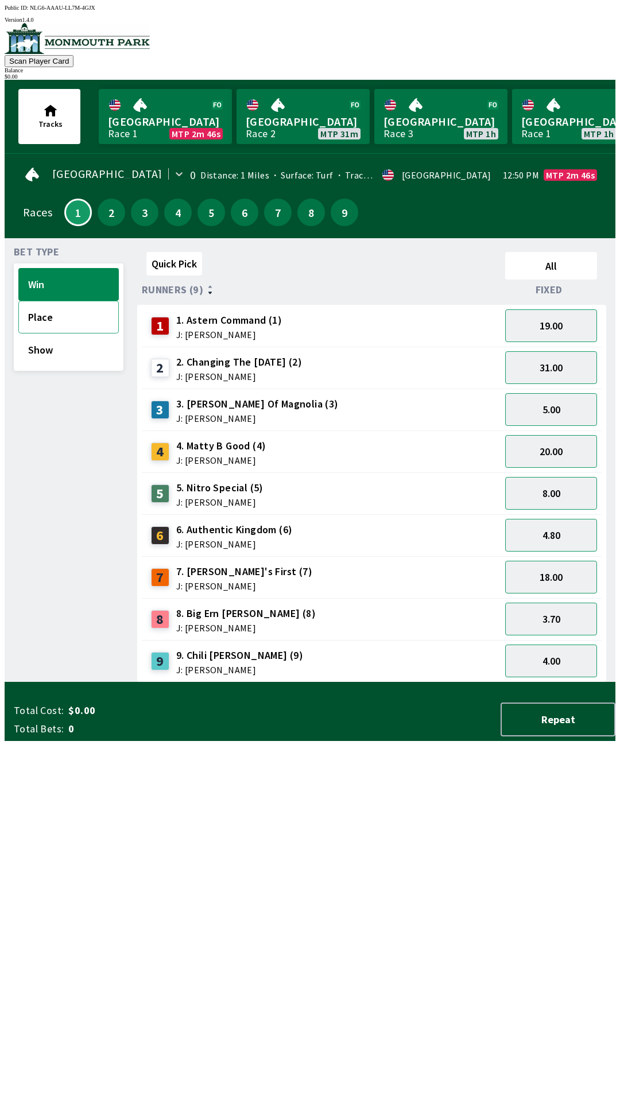
click at [40, 320] on button "Place" at bounding box center [68, 317] width 100 height 33
click at [41, 280] on button "Win" at bounding box center [68, 284] width 100 height 33
click at [34, 356] on button "Show" at bounding box center [68, 350] width 100 height 33
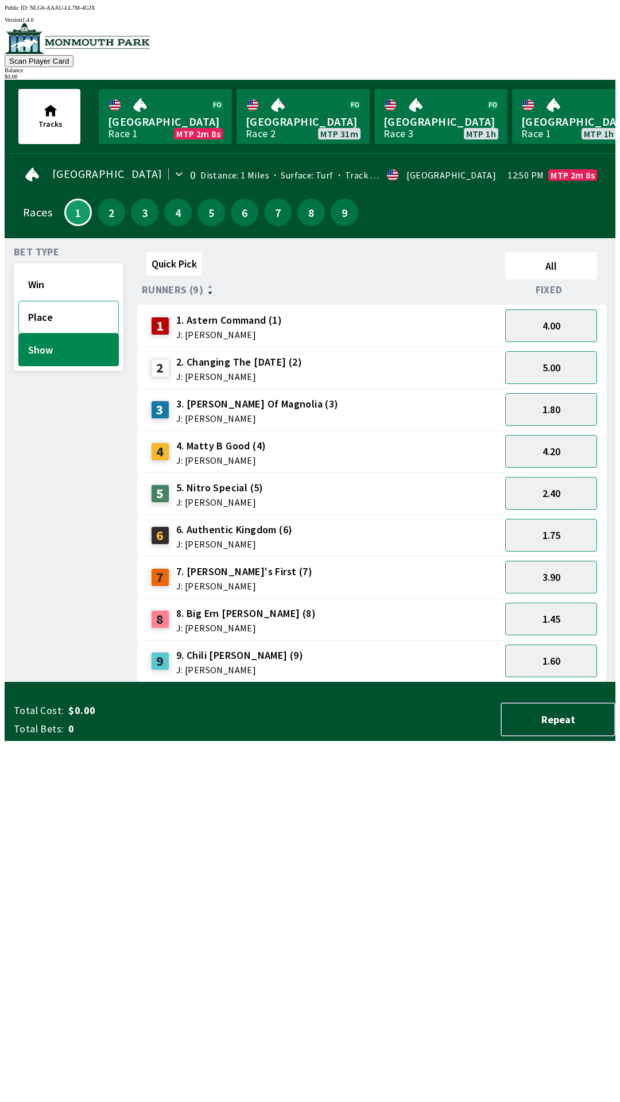
click at [31, 308] on button "Place" at bounding box center [68, 317] width 100 height 33
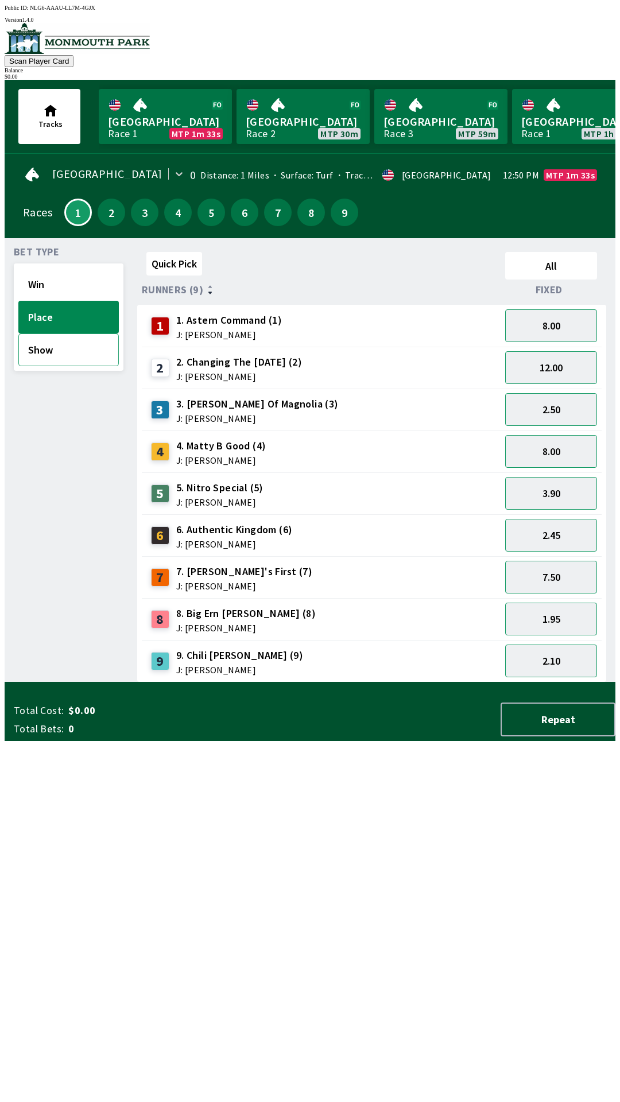
click at [35, 352] on button "Show" at bounding box center [68, 350] width 100 height 33
click at [28, 320] on button "Place" at bounding box center [68, 317] width 100 height 33
click at [25, 278] on button "Win" at bounding box center [68, 284] width 100 height 33
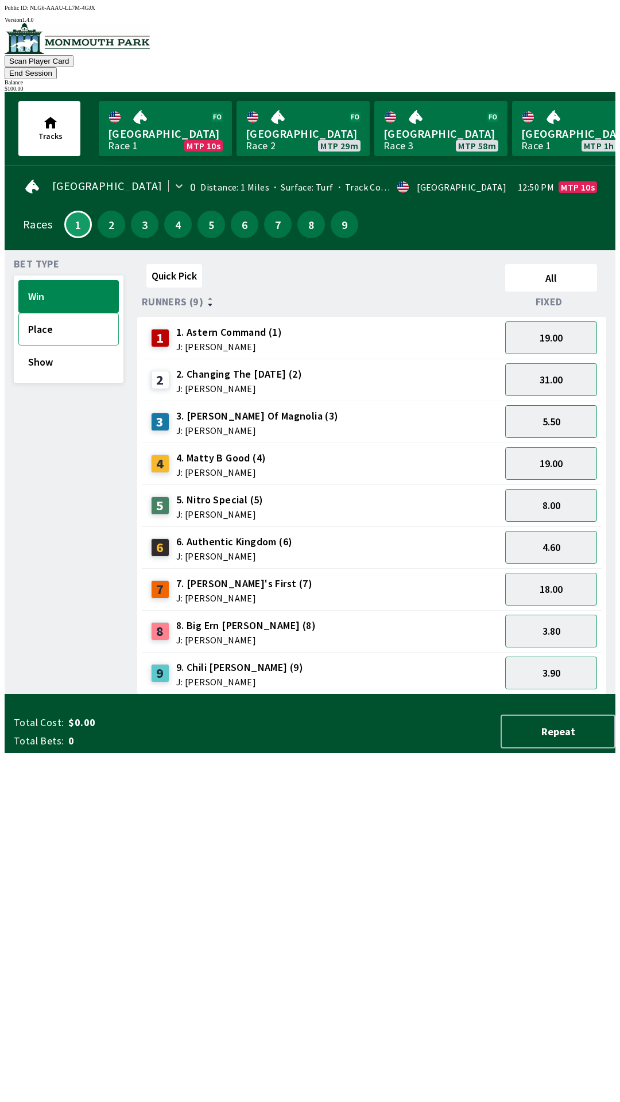
click at [75, 313] on button "Place" at bounding box center [68, 329] width 100 height 33
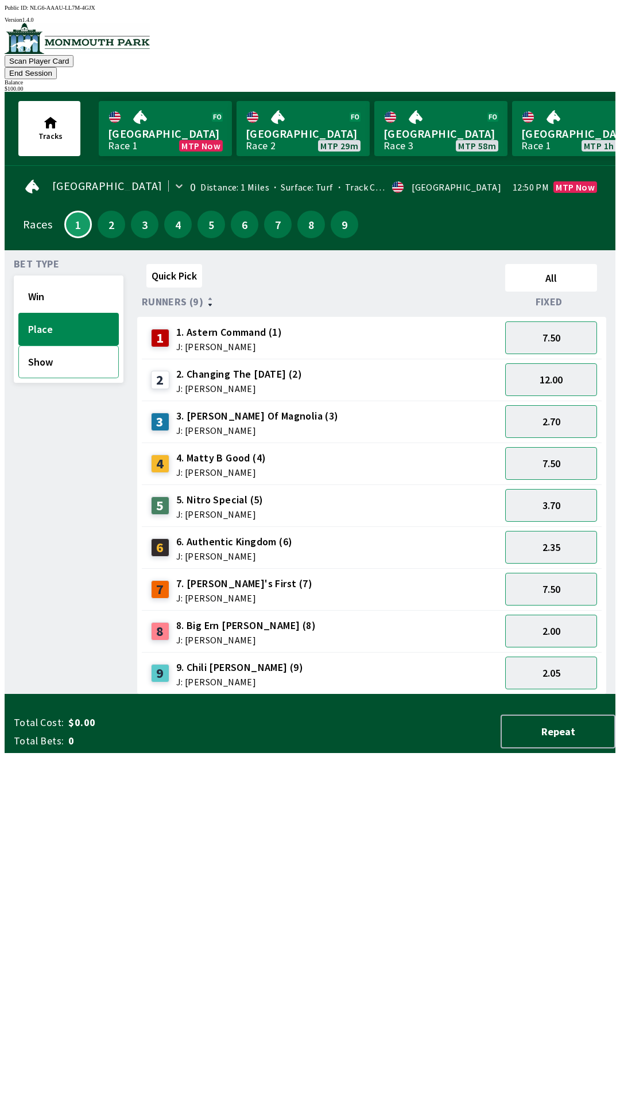
click at [78, 357] on button "Show" at bounding box center [68, 362] width 100 height 33
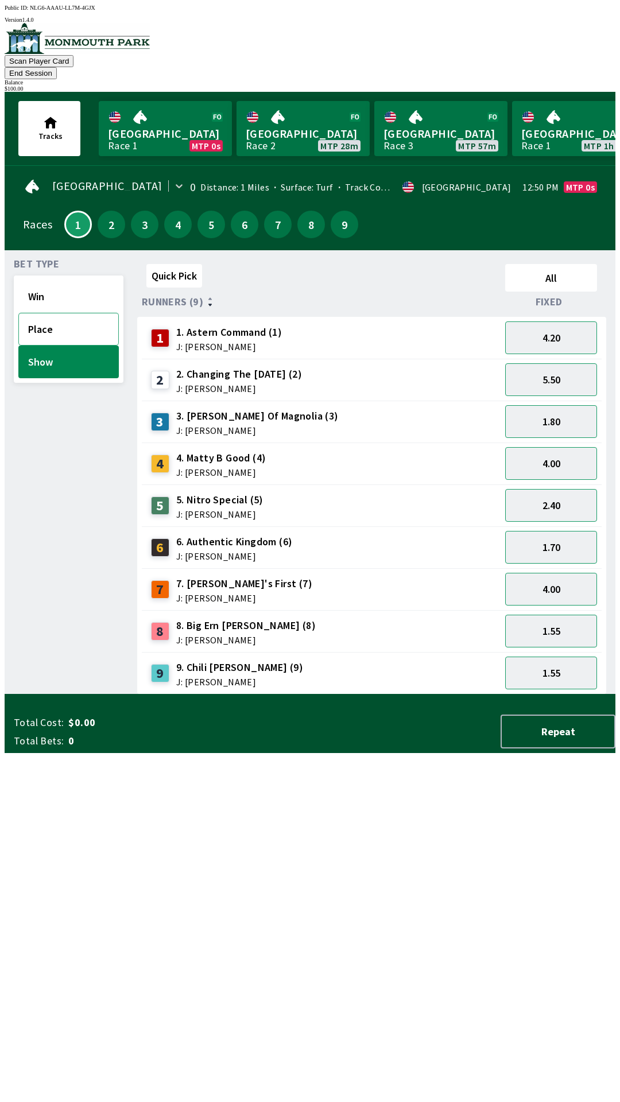
click at [73, 321] on button "Place" at bounding box center [68, 329] width 100 height 33
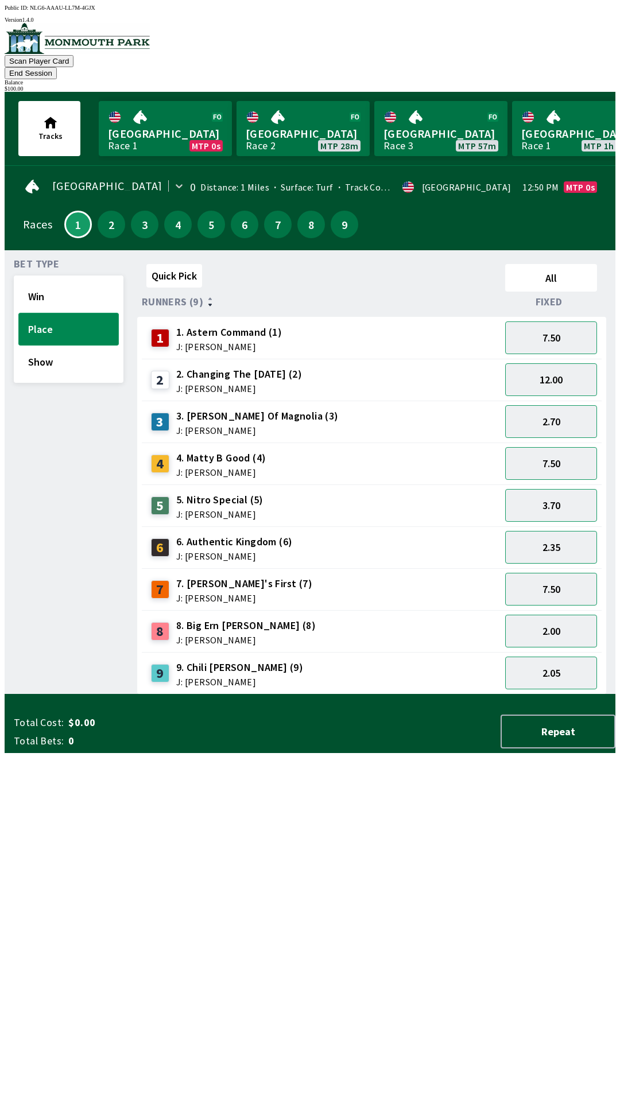
click at [96, 313] on button "Place" at bounding box center [68, 329] width 100 height 33
click at [80, 280] on button "Win" at bounding box center [68, 296] width 100 height 33
click at [573, 531] on button "4.60" at bounding box center [551, 547] width 92 height 33
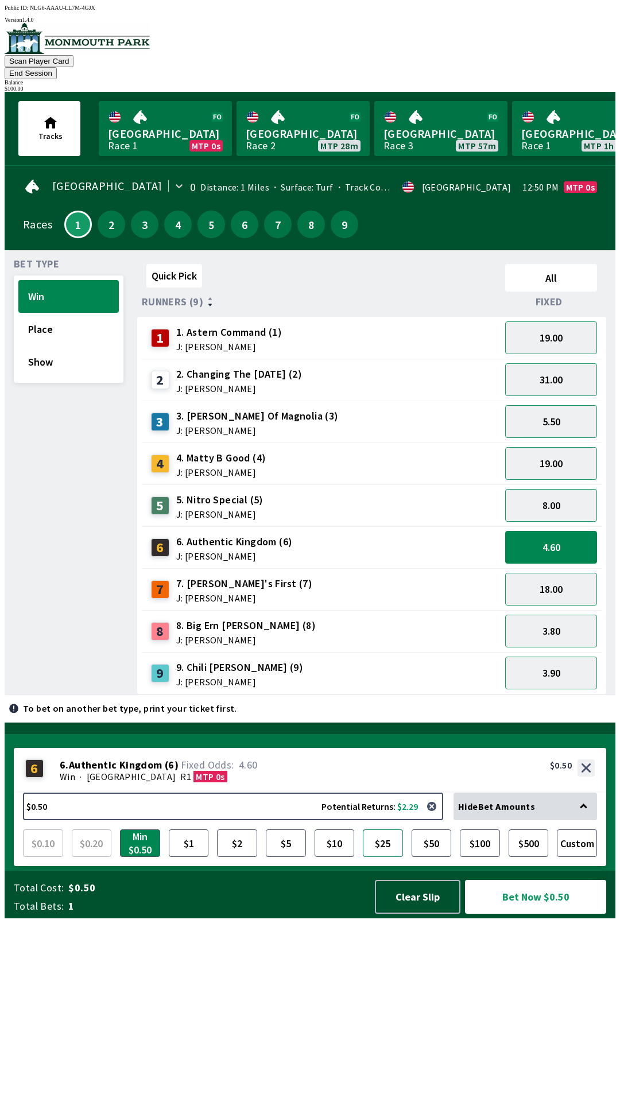
click at [386, 857] on button "$25" at bounding box center [383, 844] width 40 height 28
click at [532, 914] on button "Bet Now $25.00" at bounding box center [535, 897] width 141 height 34
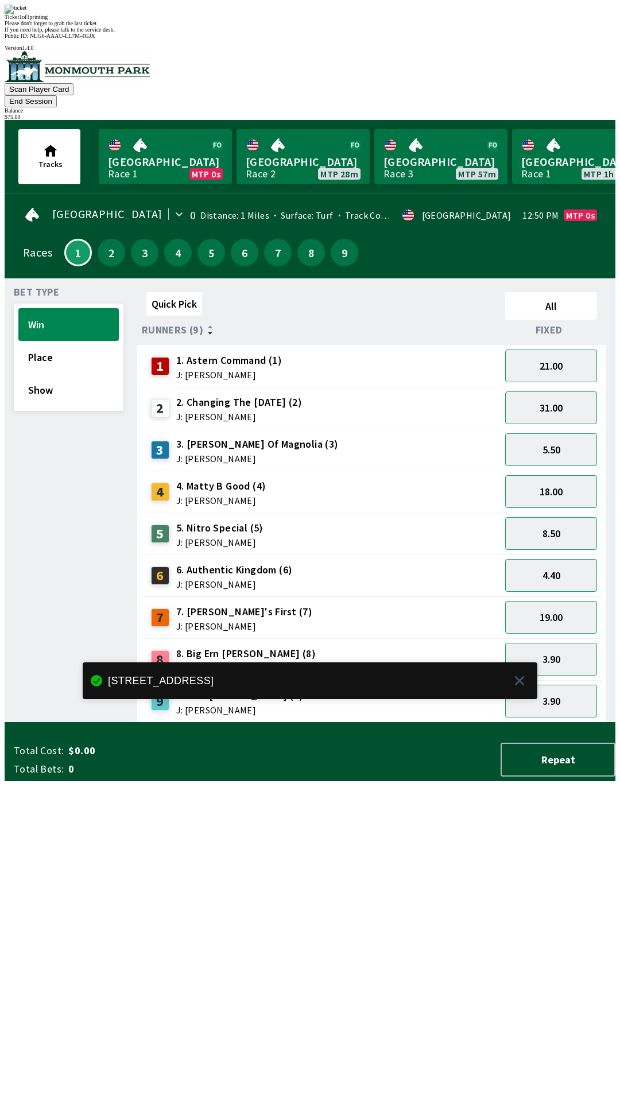
click at [481, 723] on div "Quick Pick All Runners (9) Fixed 1 1. Astern Command (1) J: [PERSON_NAME] 21.00…" at bounding box center [376, 505] width 478 height 435
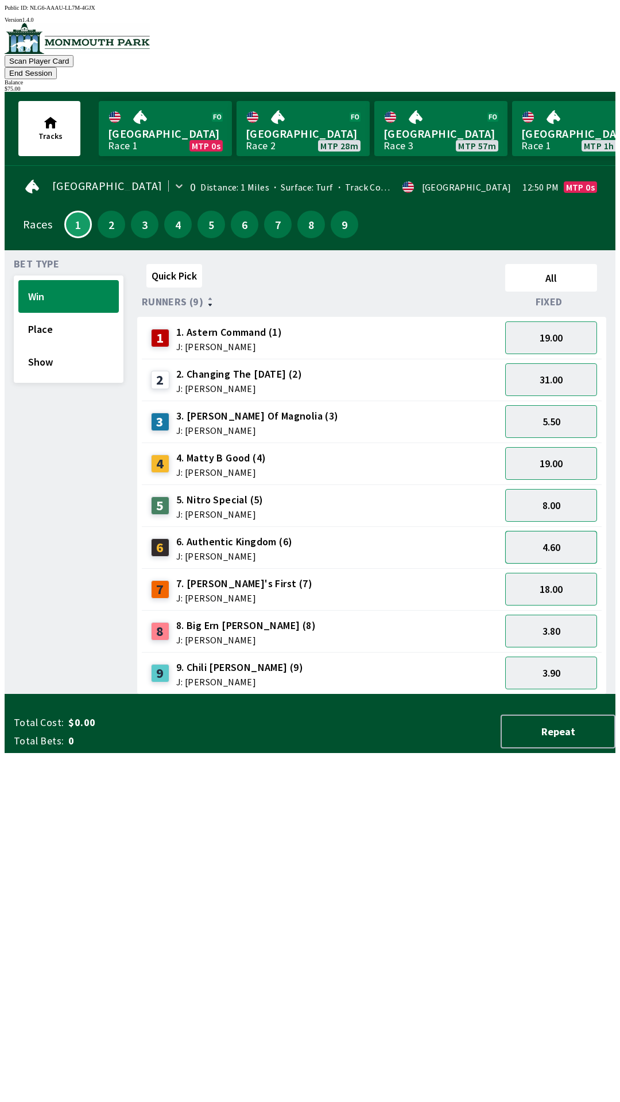
click at [565, 531] on button "4.60" at bounding box center [551, 547] width 92 height 33
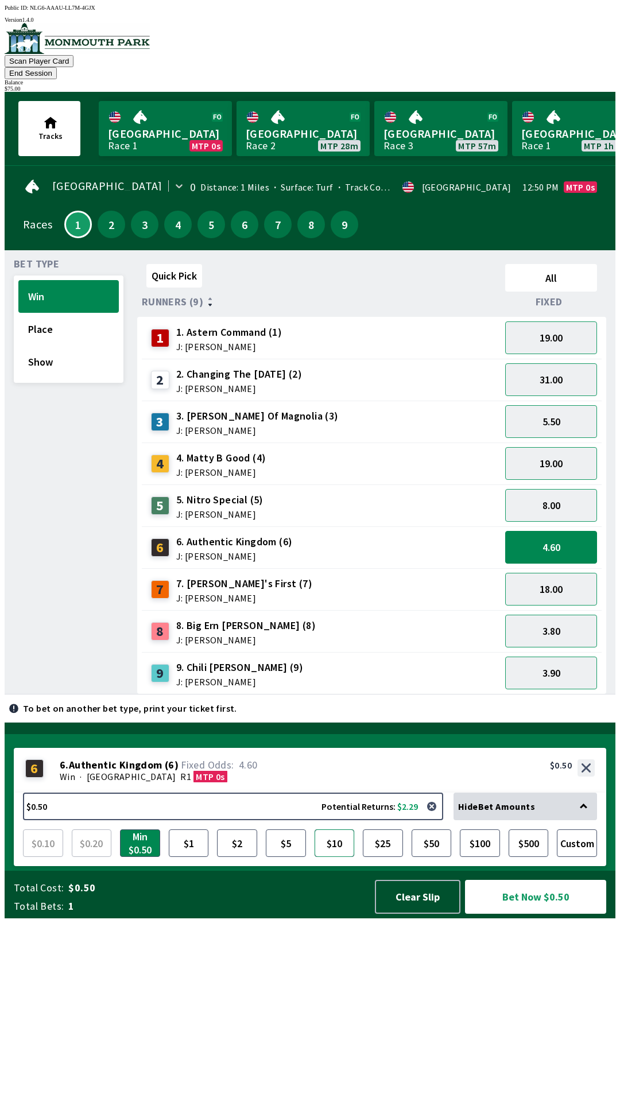
click at [338, 857] on button "$10" at bounding box center [335, 844] width 40 height 28
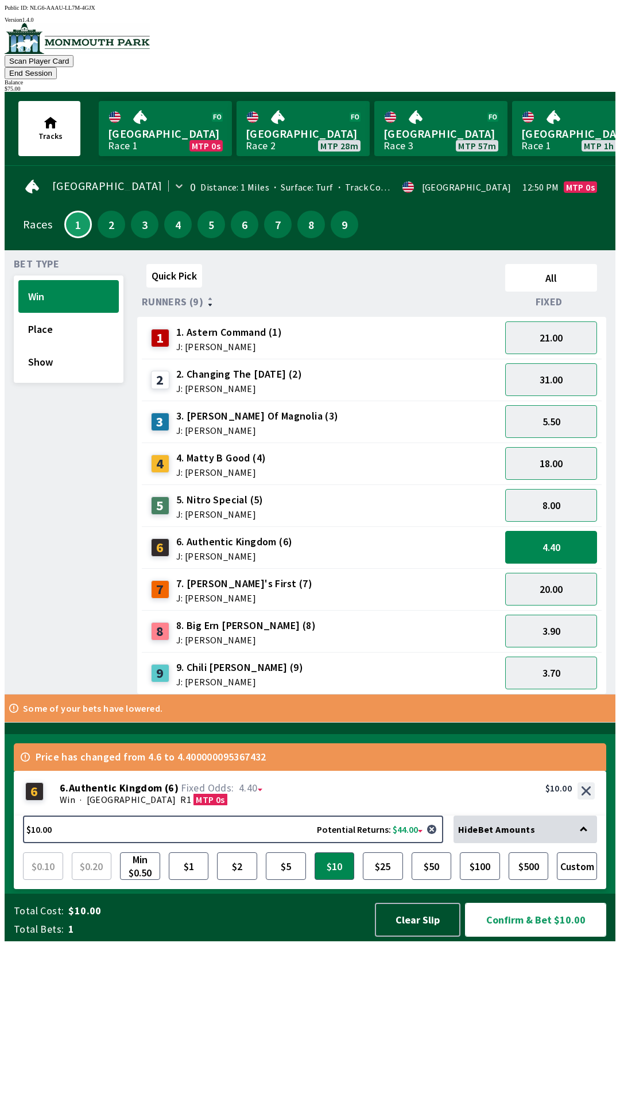
click at [529, 937] on button "Confirm & Bet $10.00" at bounding box center [535, 920] width 141 height 34
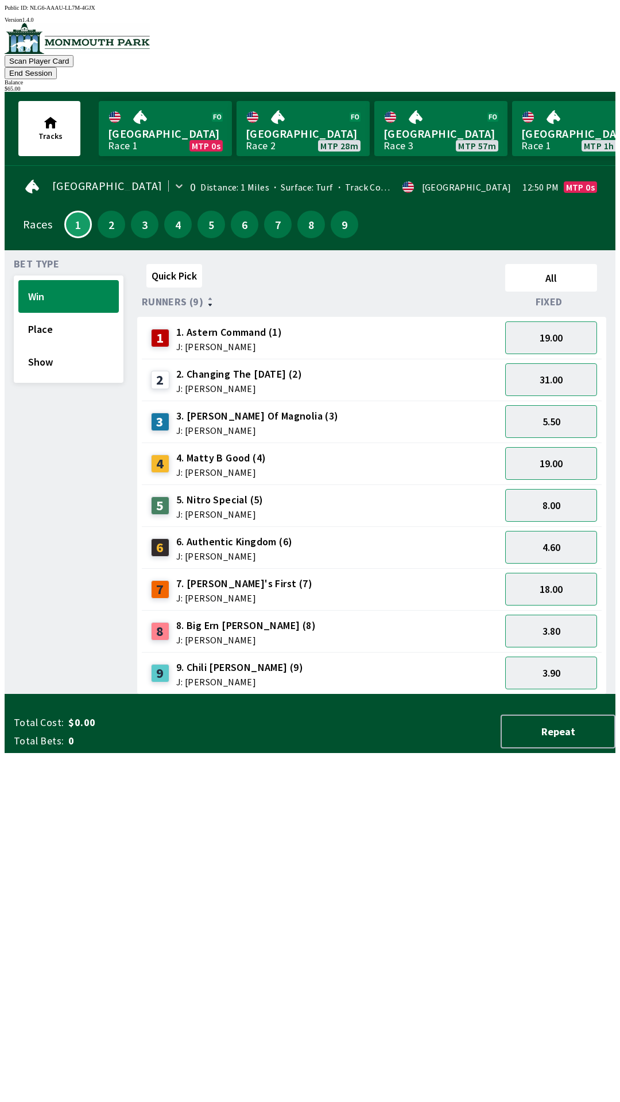
click at [472, 695] on div "Quick Pick All Runners (9) Fixed 1 1. Astern Command (1) J: [PERSON_NAME] 19.00…" at bounding box center [376, 476] width 478 height 435
click at [558, 538] on button "4.60" at bounding box center [551, 547] width 92 height 33
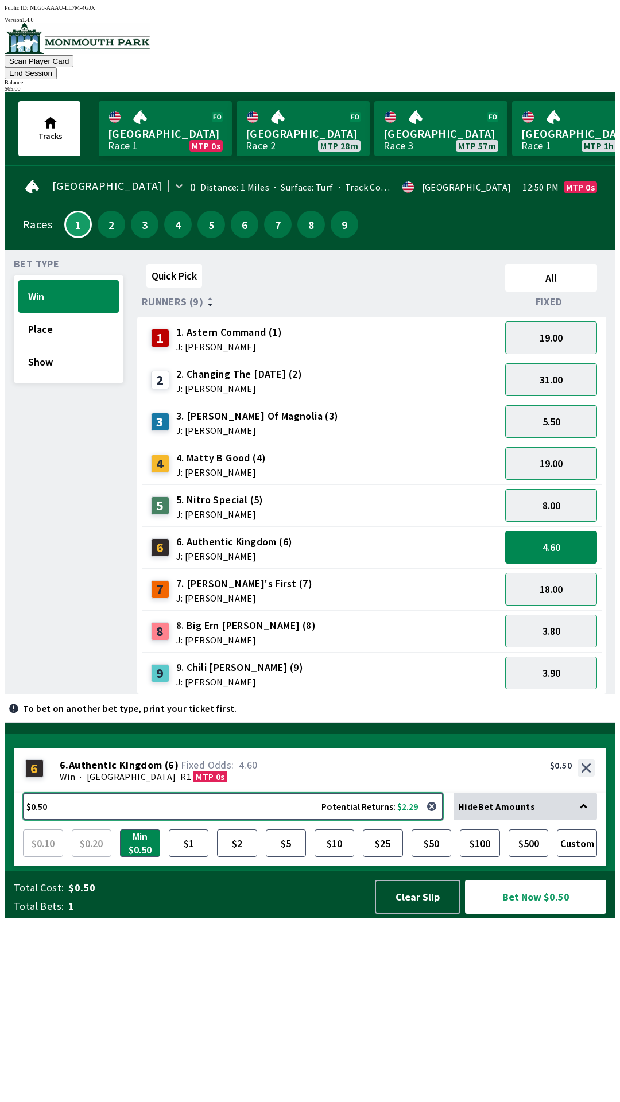
click at [340, 820] on button "$0.50 Potential Returns: $2.29" at bounding box center [233, 807] width 420 height 28
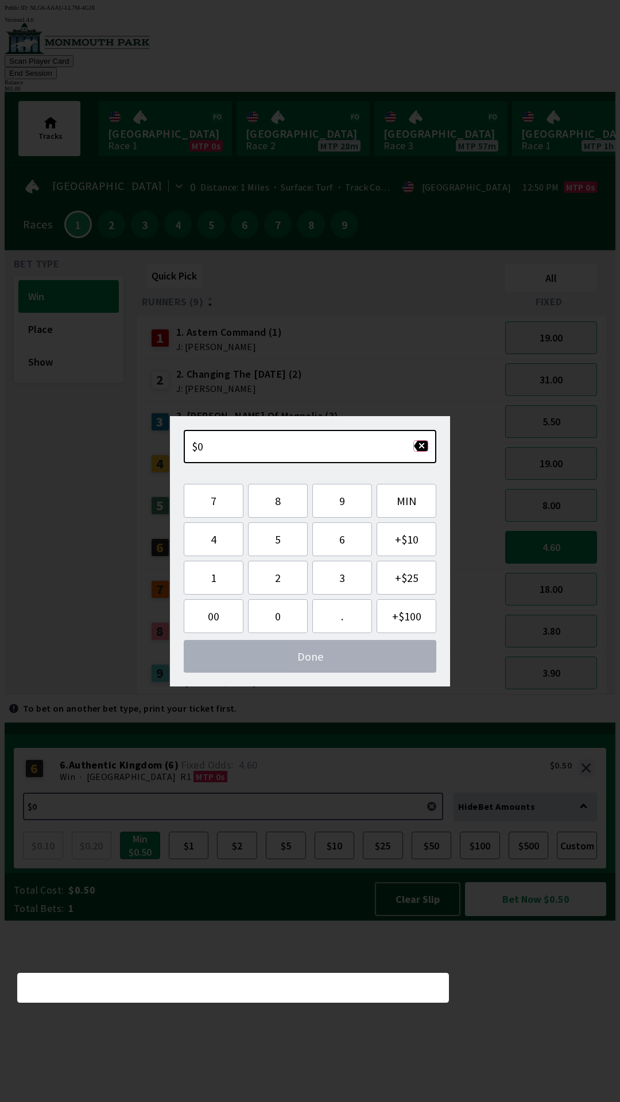
click at [422, 446] on button "button" at bounding box center [420, 445] width 15 height 11
click at [421, 449] on button "button" at bounding box center [420, 445] width 15 height 11
click at [423, 448] on button "button" at bounding box center [420, 445] width 15 height 11
click at [414, 444] on button "button" at bounding box center [420, 445] width 15 height 11
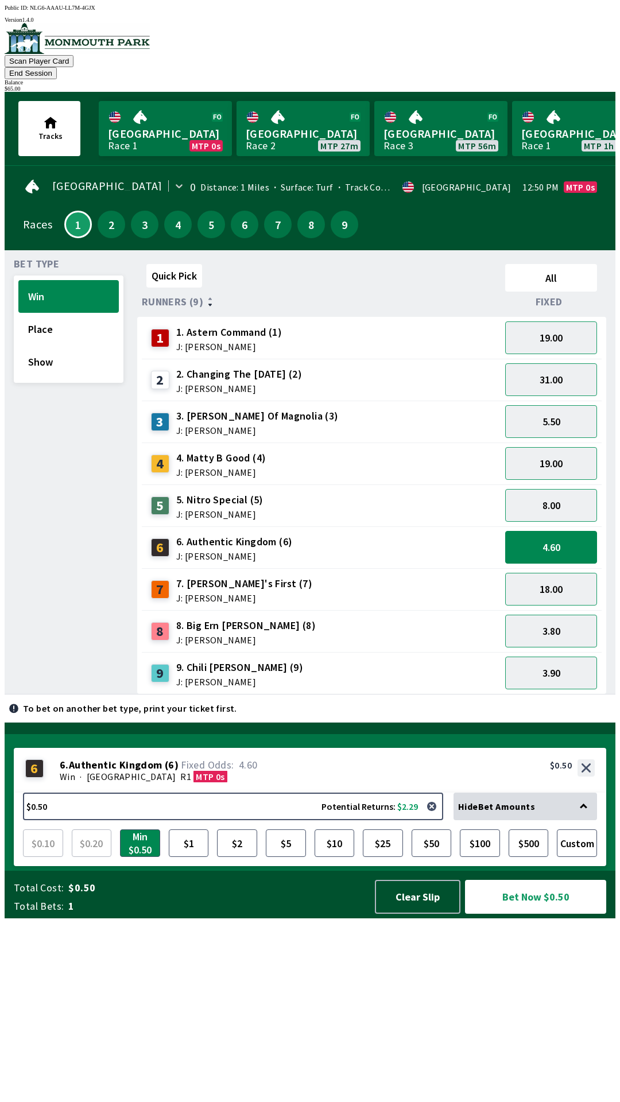
click at [482, 695] on div "Quick Pick All Runners (9) Fixed 1 1. Astern Command (1) J: [PERSON_NAME] 19.00…" at bounding box center [376, 476] width 478 height 435
click at [288, 857] on button "$5" at bounding box center [286, 844] width 40 height 28
click at [530, 914] on button "Bet Now $5.00" at bounding box center [535, 897] width 141 height 34
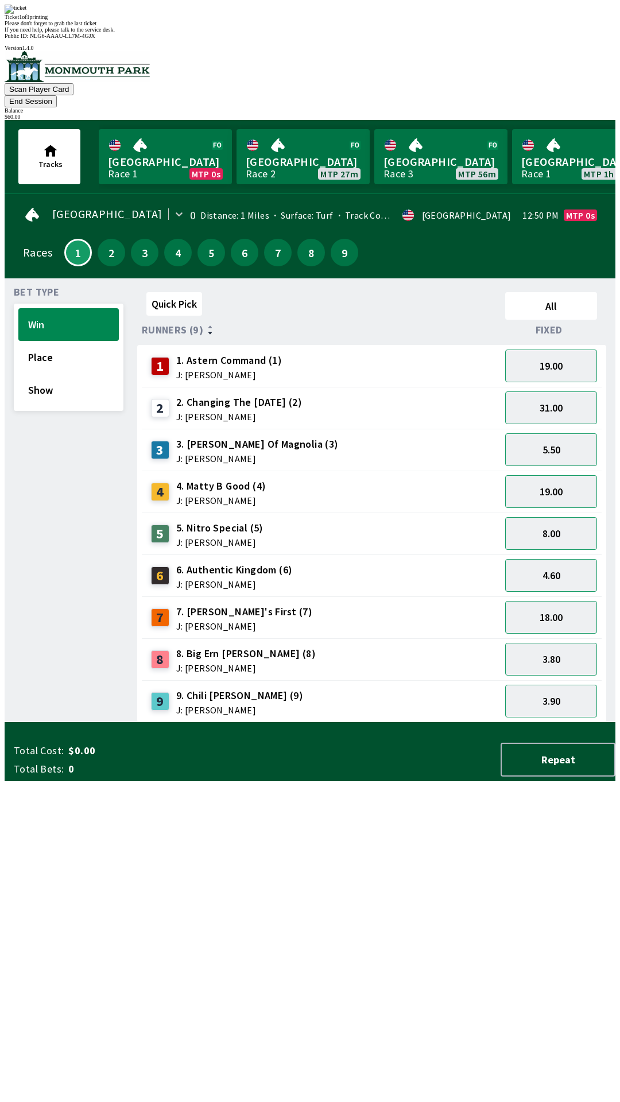
click at [486, 723] on div "Quick Pick All Runners (9) Fixed 1 1. Astern Command (1) J: [PERSON_NAME] 19.00…" at bounding box center [376, 505] width 478 height 435
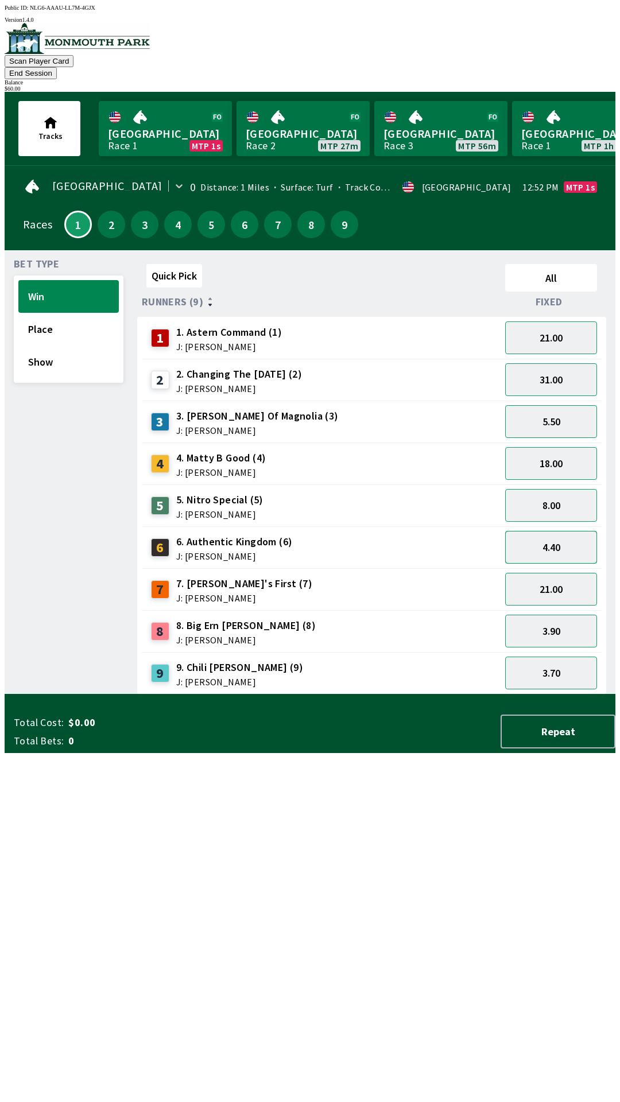
click at [560, 536] on button "4.40" at bounding box center [551, 547] width 92 height 33
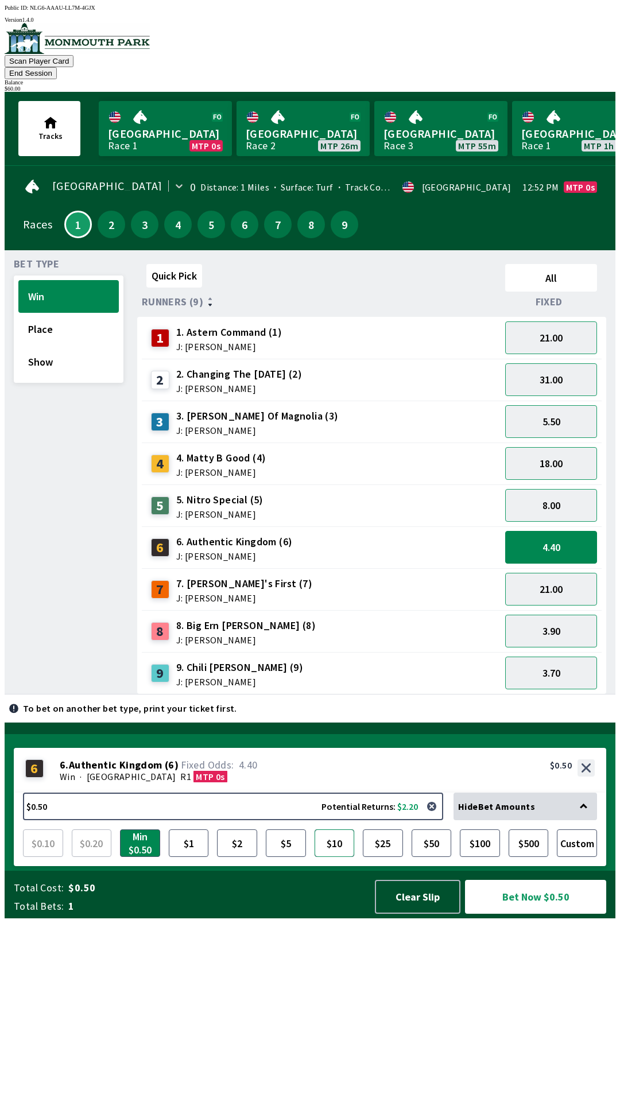
click at [335, 857] on button "$10" at bounding box center [335, 844] width 40 height 28
click at [536, 914] on button "Bet Now $10.00" at bounding box center [536, 896] width 144 height 34
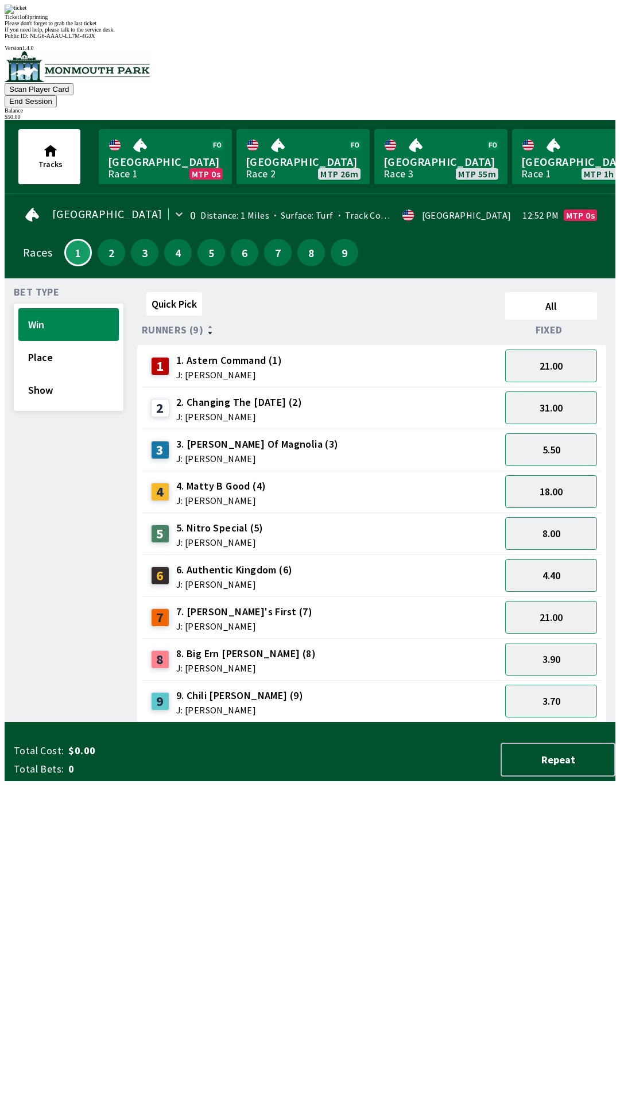
click at [428, 723] on div "Quick Pick All Runners (9) Fixed 1 1. Astern Command (1) J: [PERSON_NAME] 21.00…" at bounding box center [376, 505] width 478 height 435
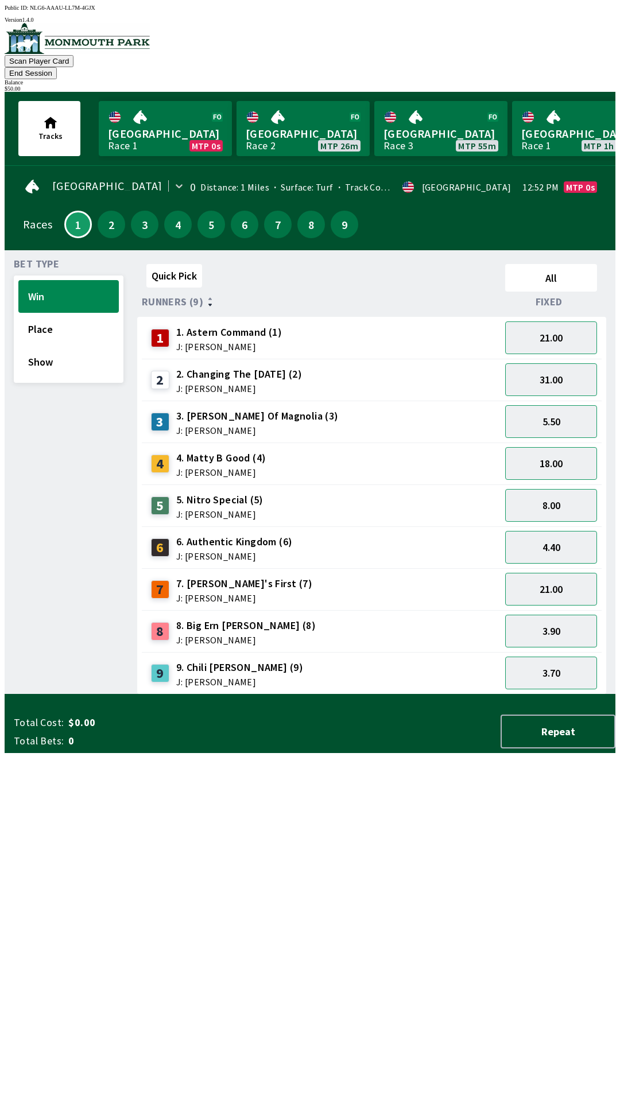
click at [57, 67] on button "End Session" at bounding box center [31, 73] width 52 height 12
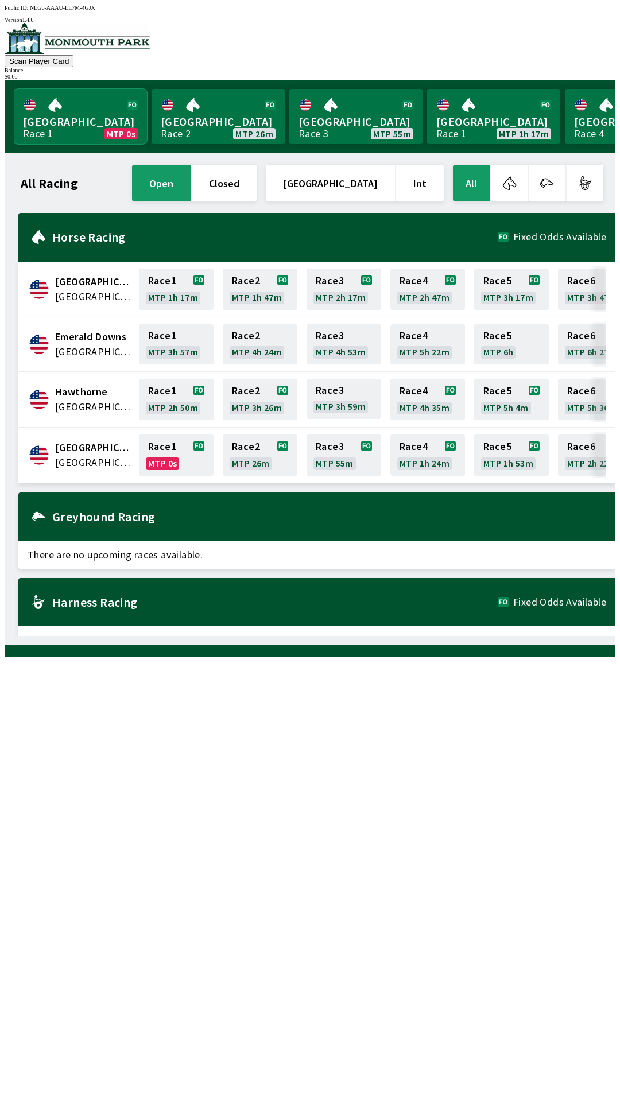
click at [67, 117] on link "Monmouth Park Race 1 MTP 0s" at bounding box center [80, 116] width 133 height 55
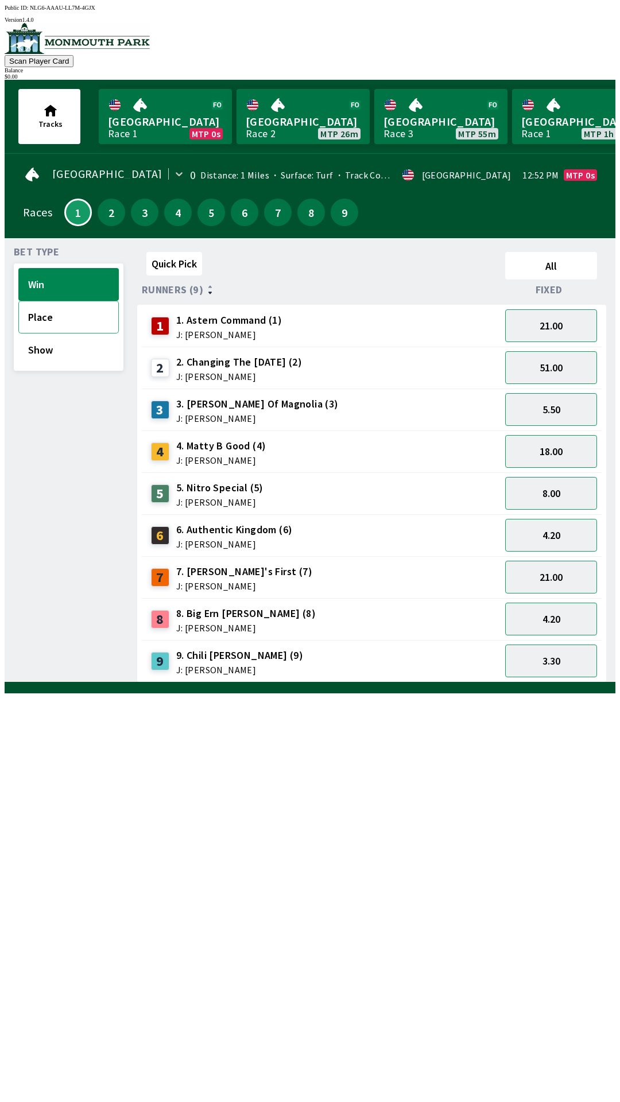
click at [29, 316] on button "Place" at bounding box center [68, 317] width 100 height 33
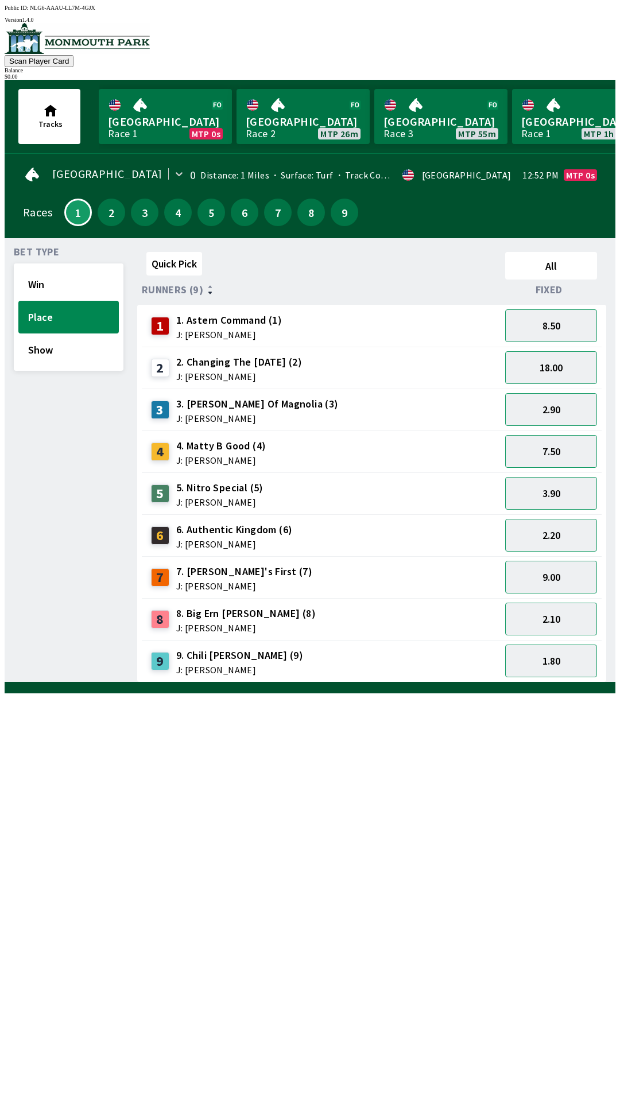
click at [371, 683] on div "Quick Pick All Runners (9) Fixed 1 1. Astern Command (1) J: [PERSON_NAME] 8.50 …" at bounding box center [376, 464] width 478 height 435
